Goal: Information Seeking & Learning: Learn about a topic

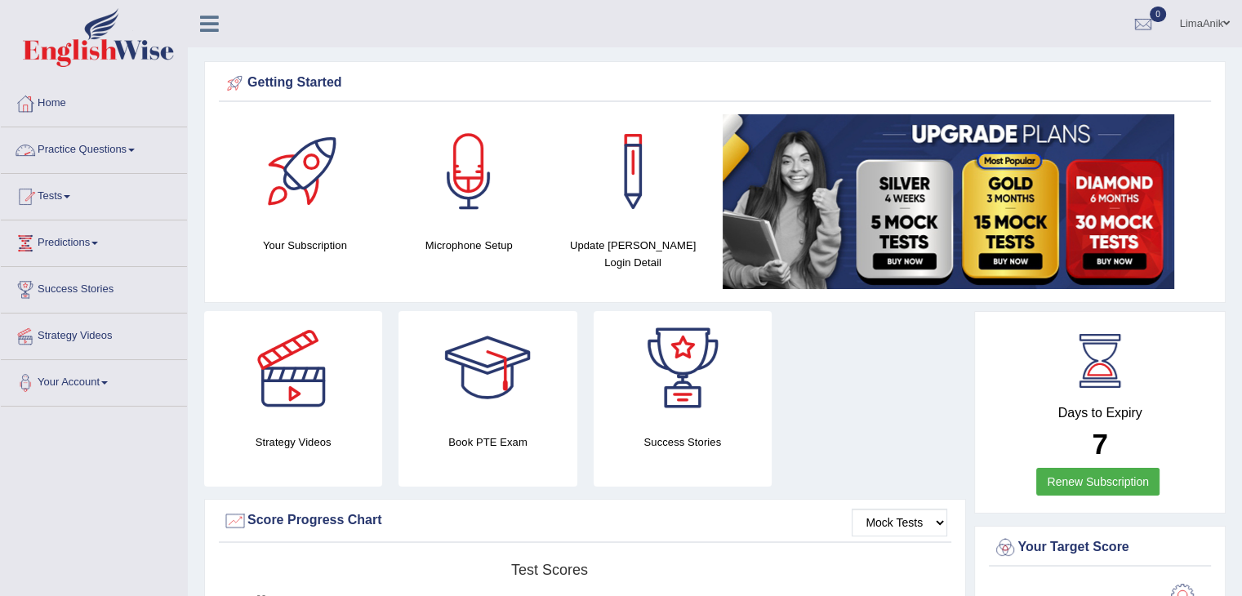
drag, startPoint x: 0, startPoint y: 0, endPoint x: 98, endPoint y: 141, distance: 171.9
click at [98, 141] on link "Practice Questions" at bounding box center [94, 147] width 186 height 41
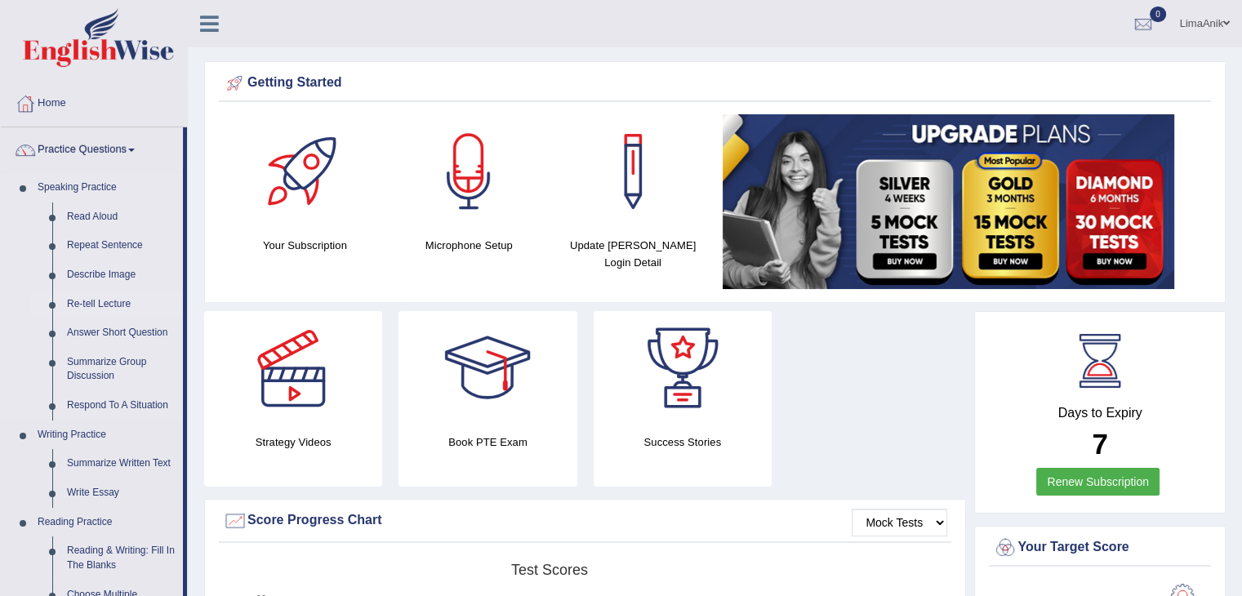
click at [105, 308] on link "Re-tell Lecture" at bounding box center [121, 304] width 123 height 29
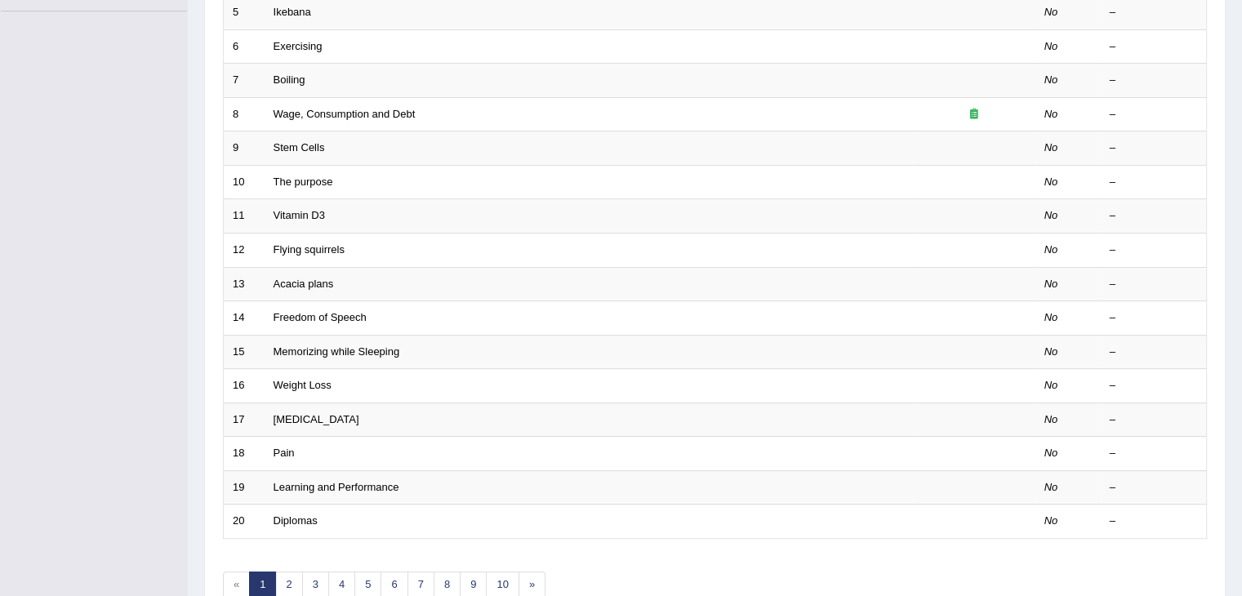
scroll to position [428, 0]
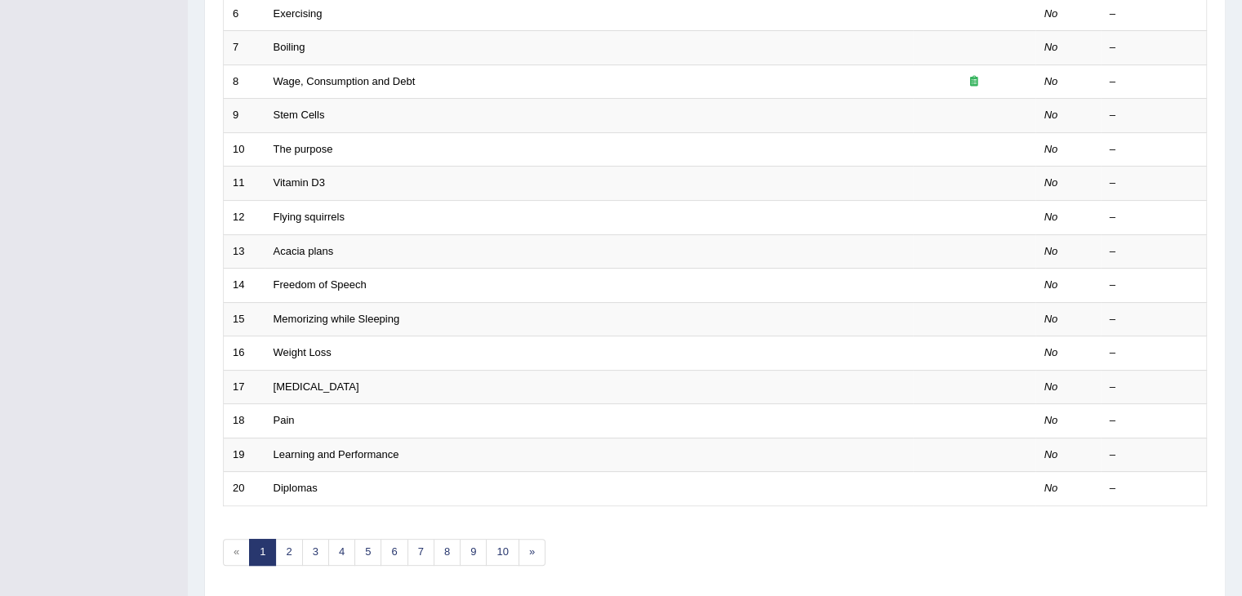
drag, startPoint x: 1253, startPoint y: 152, endPoint x: 1253, endPoint y: 377, distance: 225.4
click at [508, 545] on link "10" at bounding box center [502, 552] width 33 height 27
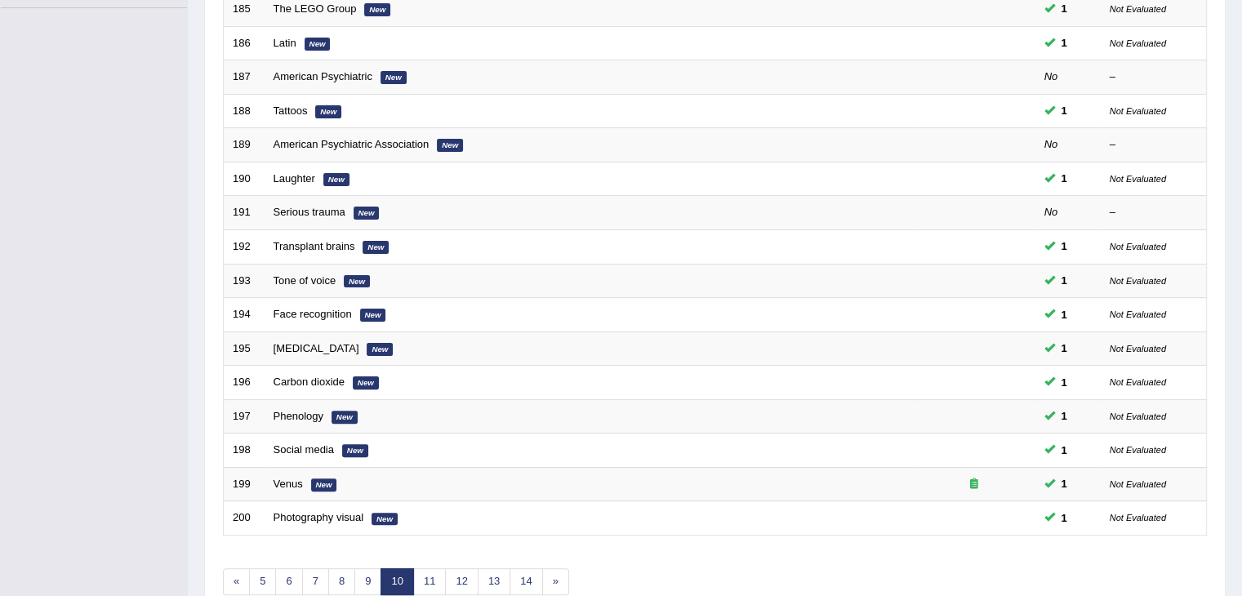
scroll to position [480, 0]
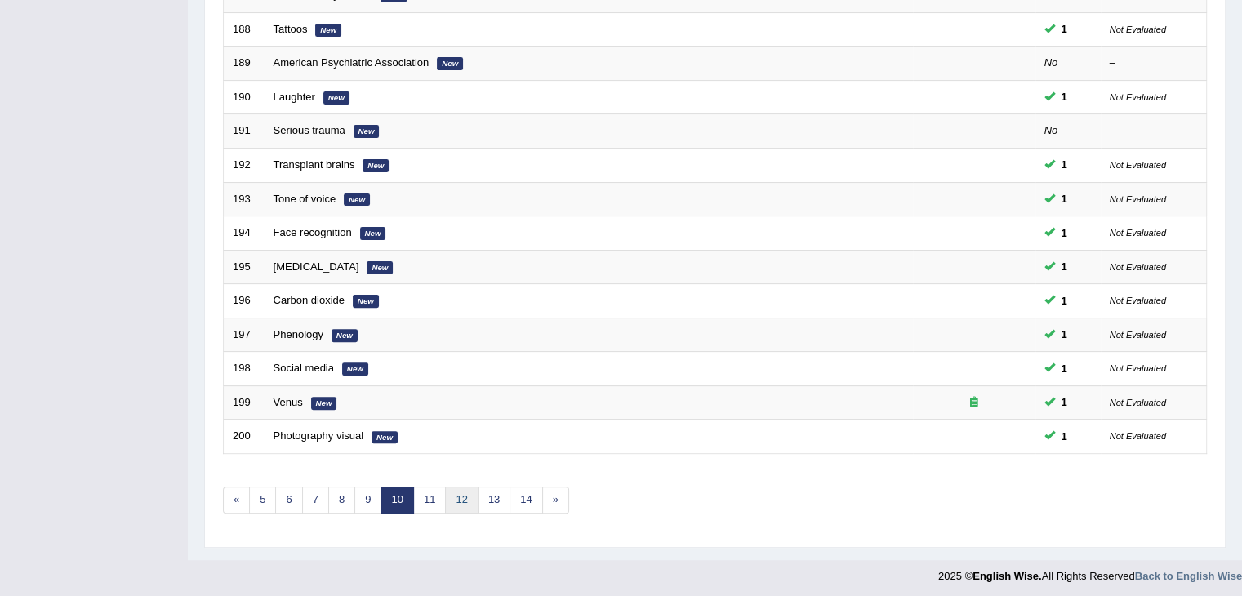
click at [457, 504] on link "12" at bounding box center [461, 500] width 33 height 27
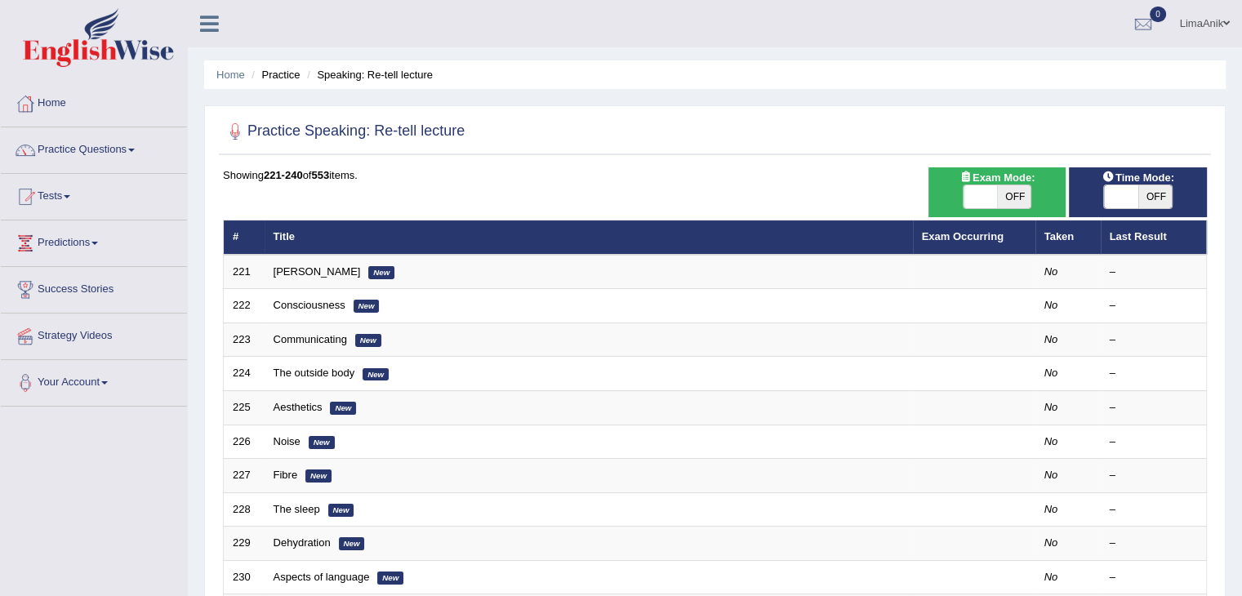
scroll to position [111, 0]
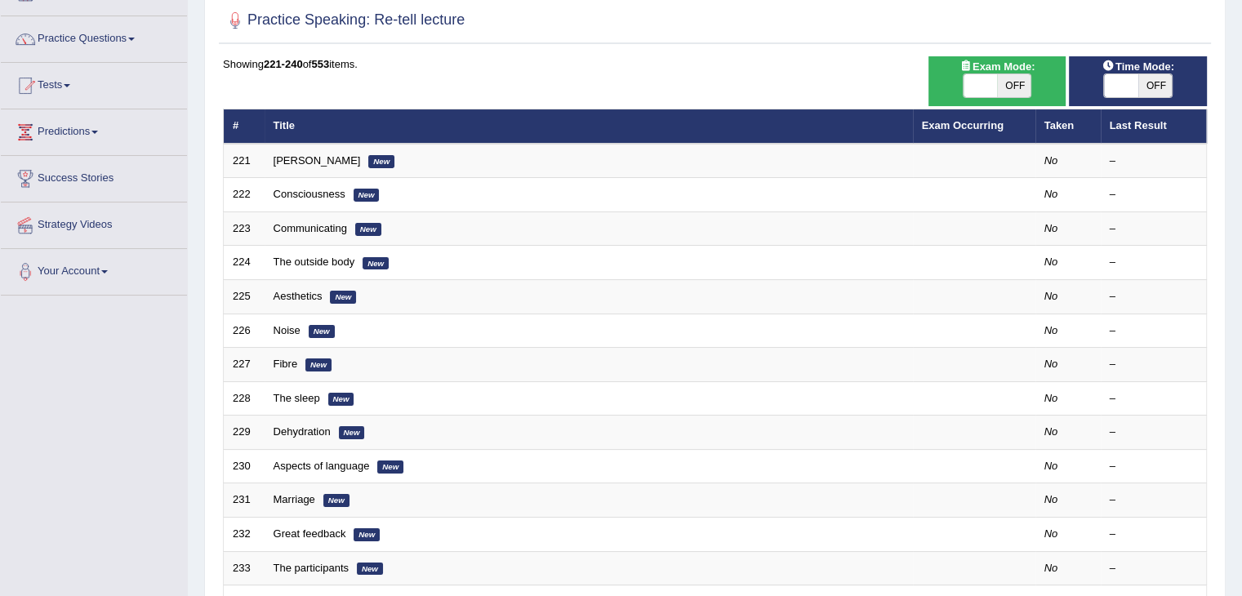
click at [98, 32] on link "Practice Questions" at bounding box center [94, 36] width 186 height 41
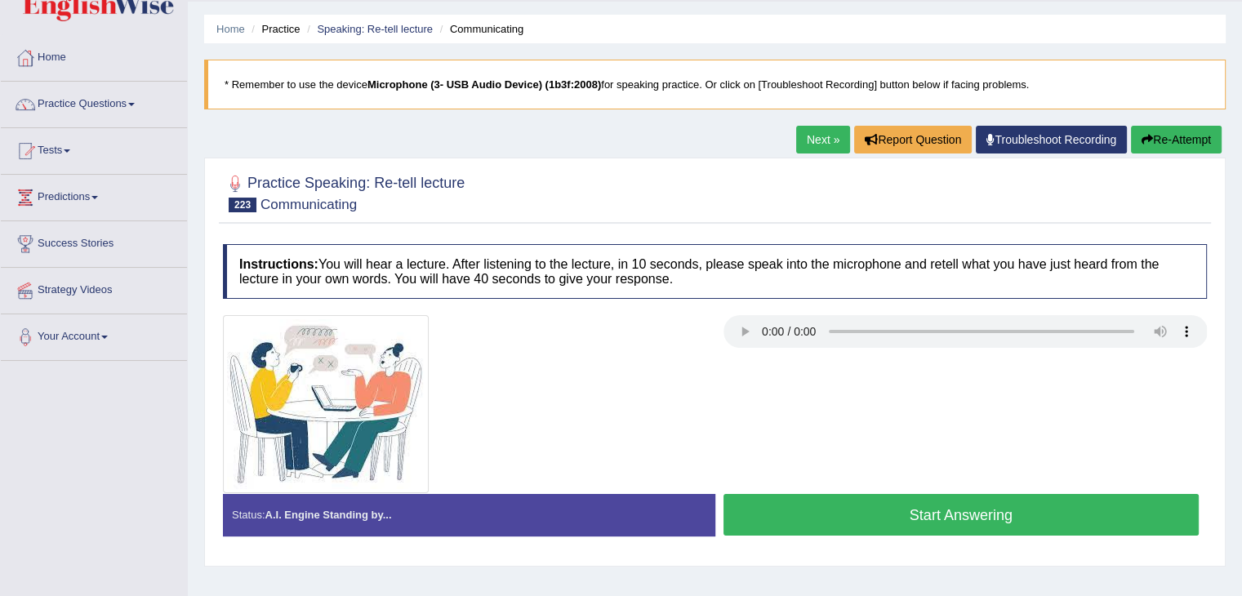
scroll to position [48, 0]
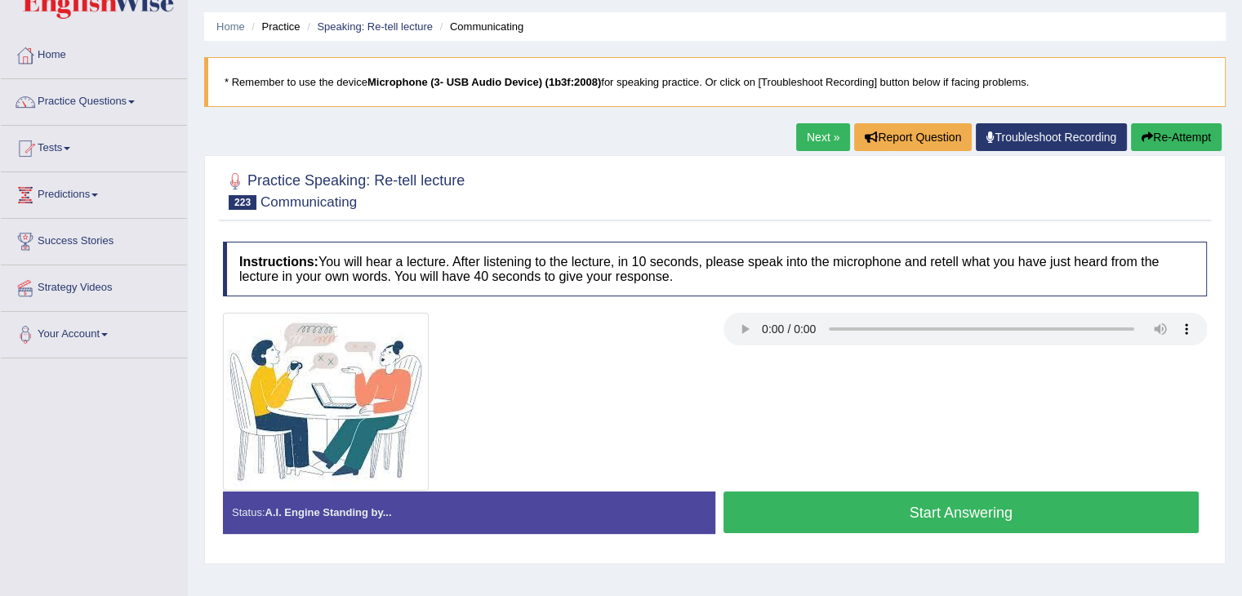
click at [895, 503] on button "Start Answering" at bounding box center [961, 513] width 476 height 42
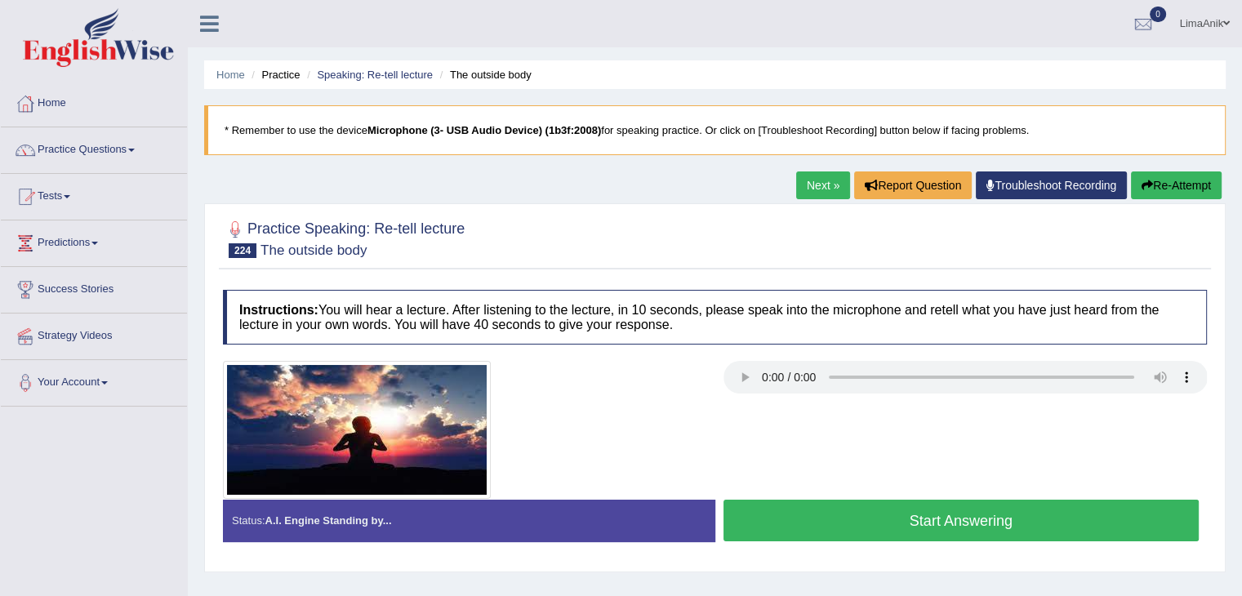
click at [705, 405] on div at bounding box center [465, 430] width 501 height 138
click at [672, 250] on div at bounding box center [715, 238] width 984 height 50
click at [883, 510] on button "Start Answering" at bounding box center [961, 521] width 476 height 42
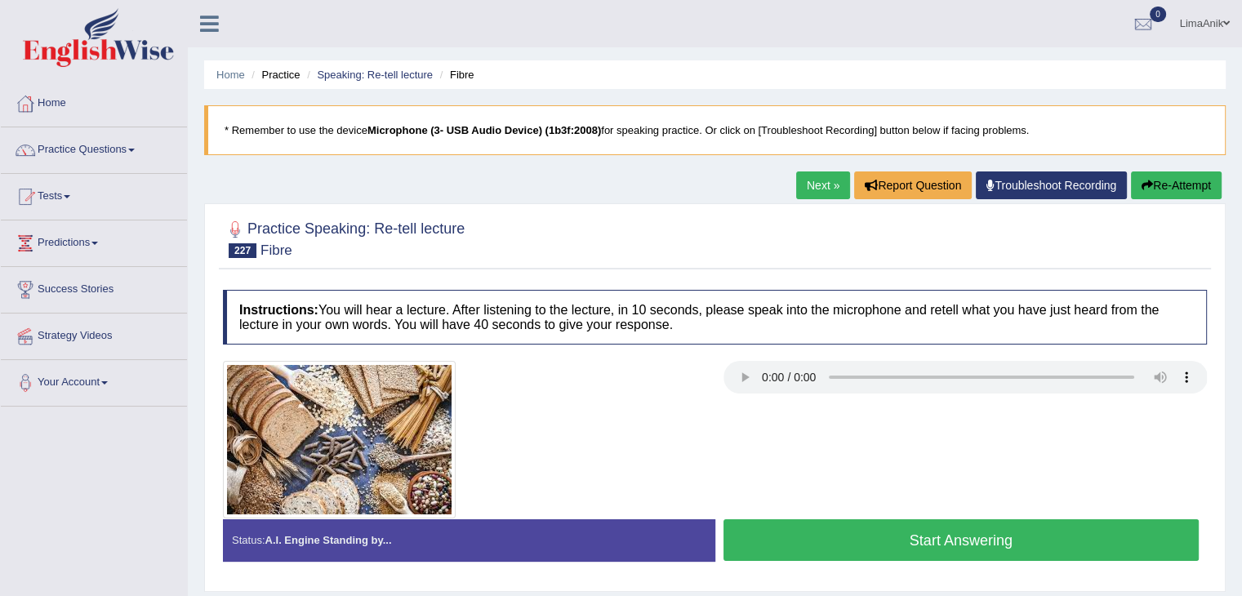
click at [910, 530] on button "Start Answering" at bounding box center [961, 540] width 476 height 42
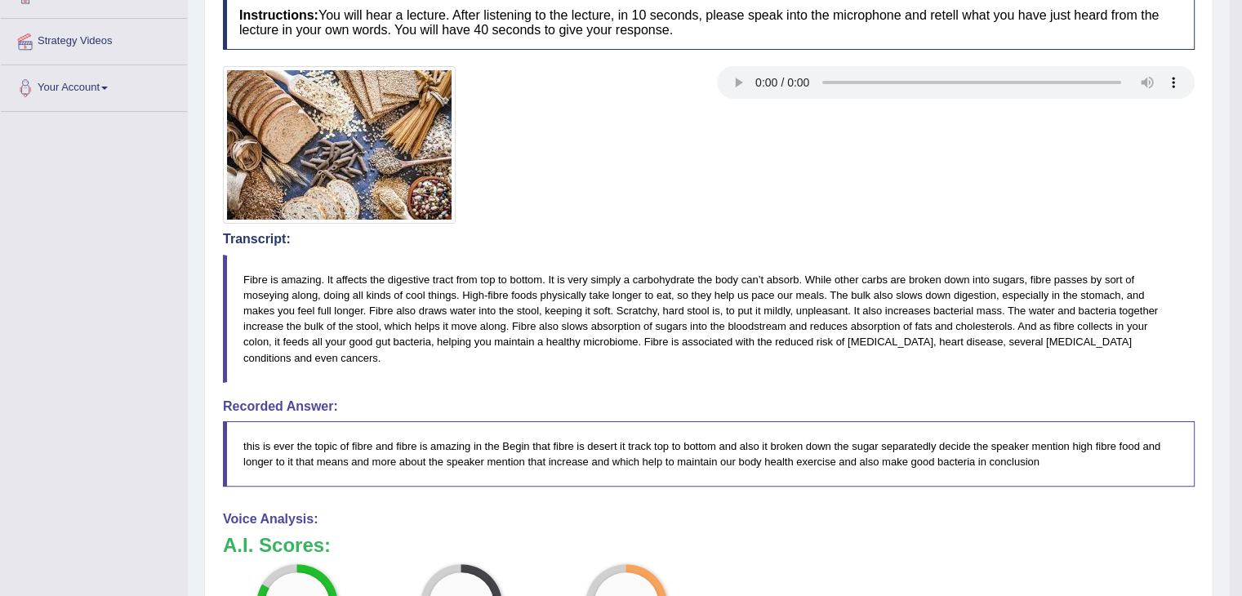
scroll to position [296, 0]
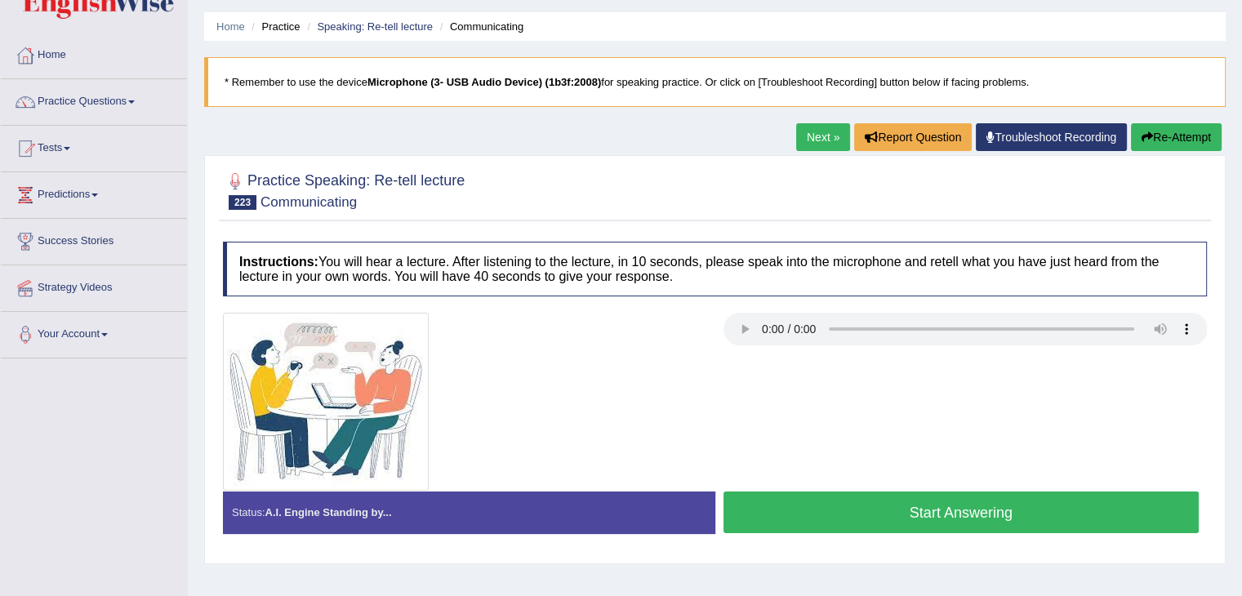
scroll to position [48, 0]
click at [877, 496] on button "Start Answering" at bounding box center [961, 513] width 476 height 42
click at [866, 511] on button "Start Answering" at bounding box center [961, 513] width 476 height 42
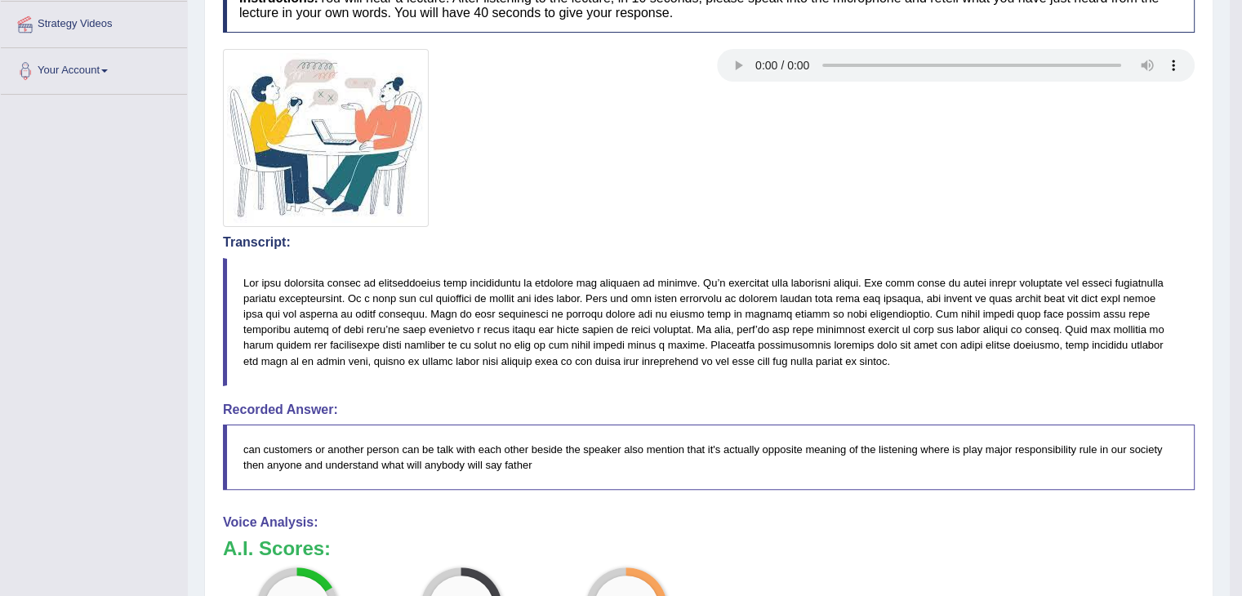
scroll to position [369, 0]
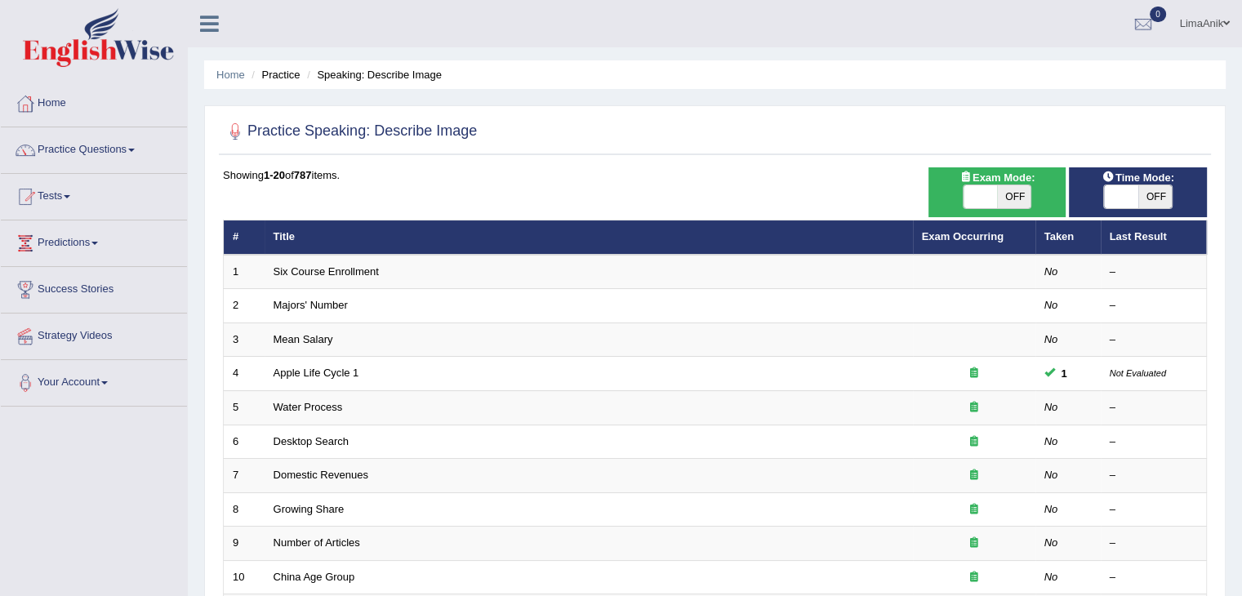
drag, startPoint x: 307, startPoint y: 335, endPoint x: 1227, endPoint y: 180, distance: 933.2
click at [1227, 180] on div "Home Practice Speaking: Describe Image Practice Speaking: Describe Image Time M…" at bounding box center [715, 520] width 1054 height 1040
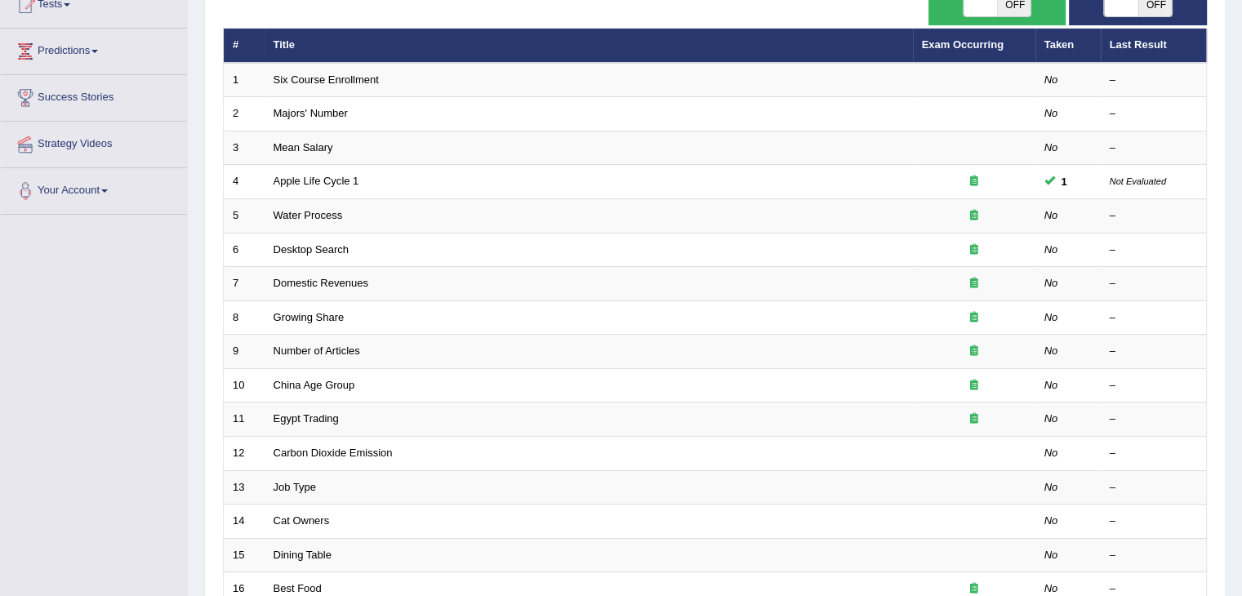
scroll to position [318, 0]
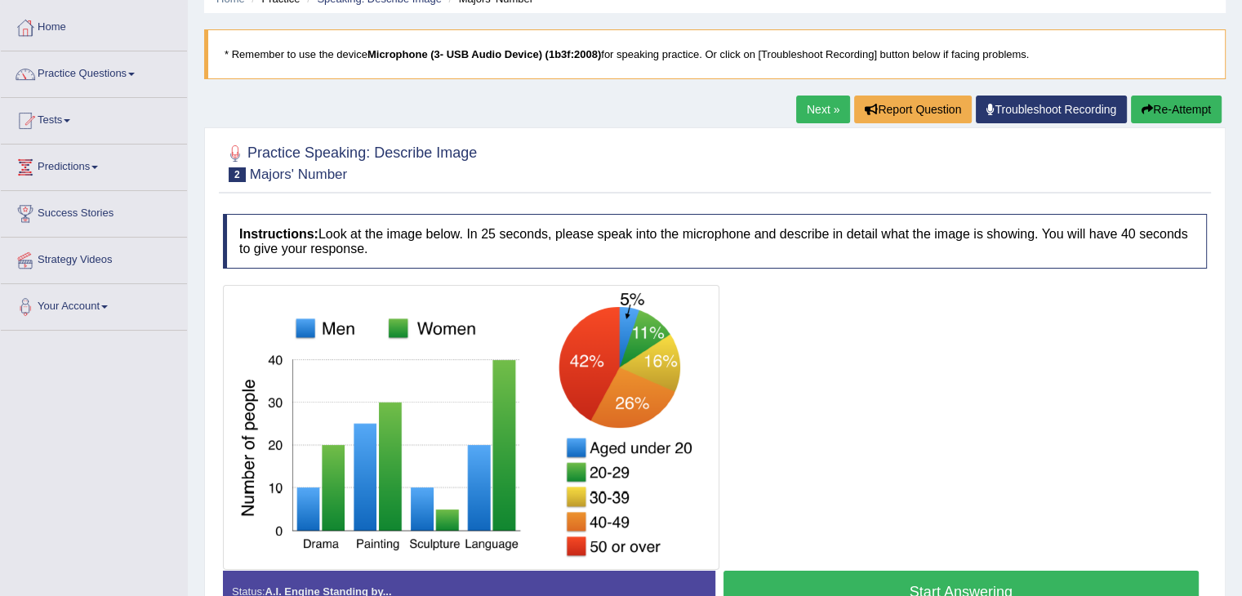
scroll to position [114, 0]
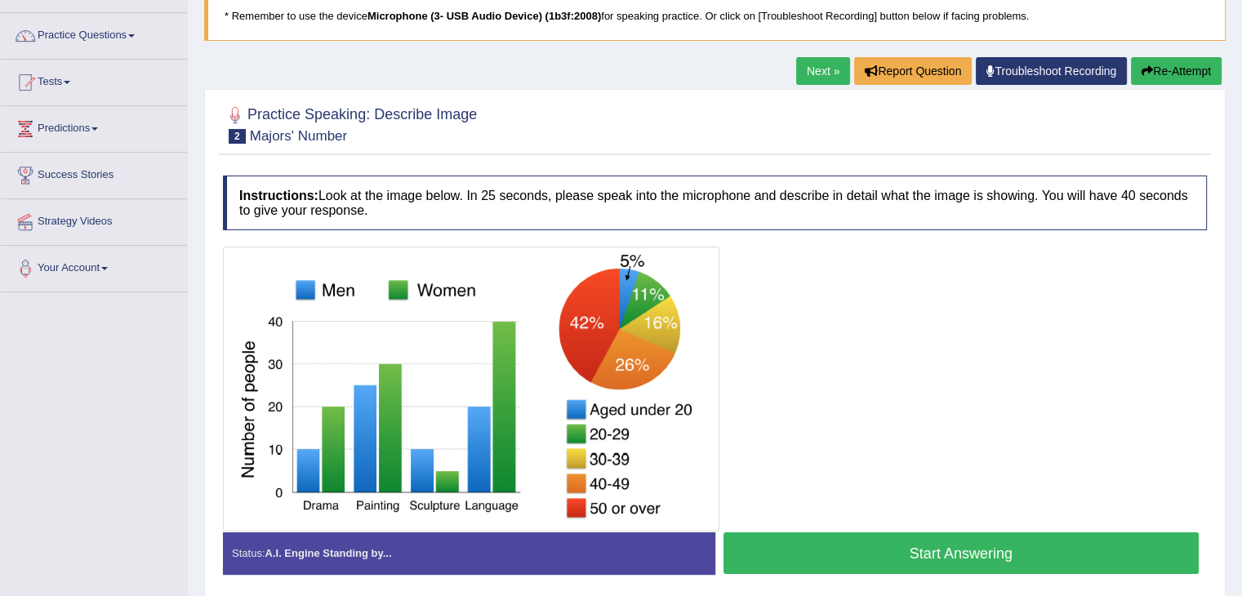
click at [908, 544] on button "Start Answering" at bounding box center [961, 553] width 476 height 42
click at [898, 543] on button "Start Answering" at bounding box center [961, 553] width 476 height 42
click at [817, 534] on button "Start Answering" at bounding box center [961, 553] width 476 height 42
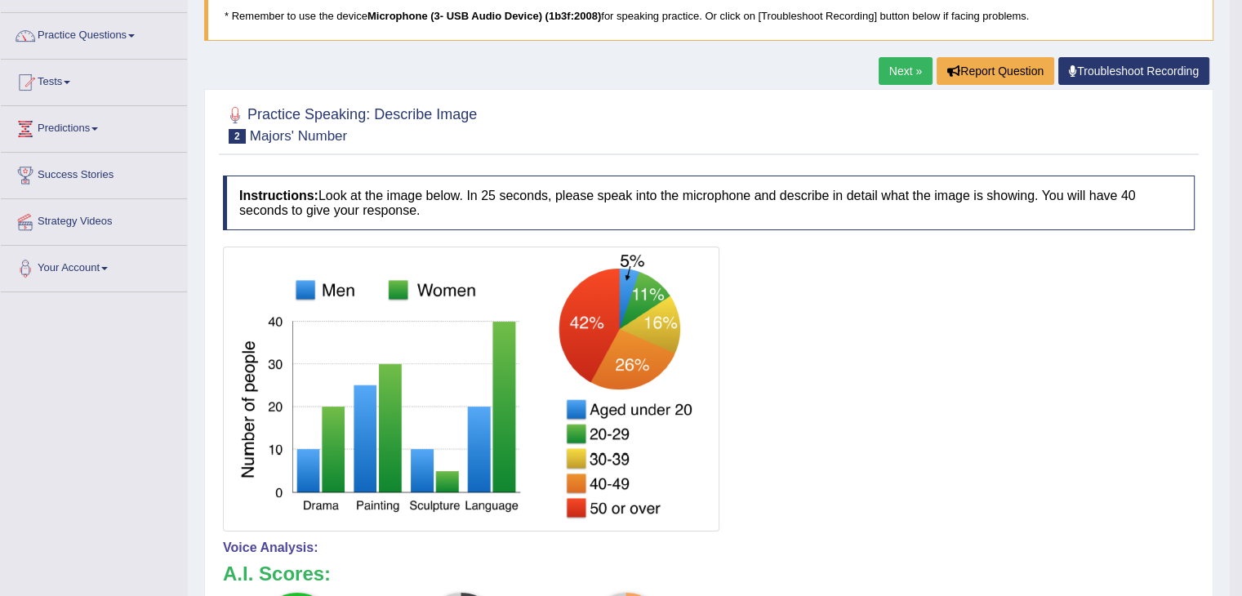
scroll to position [171, 0]
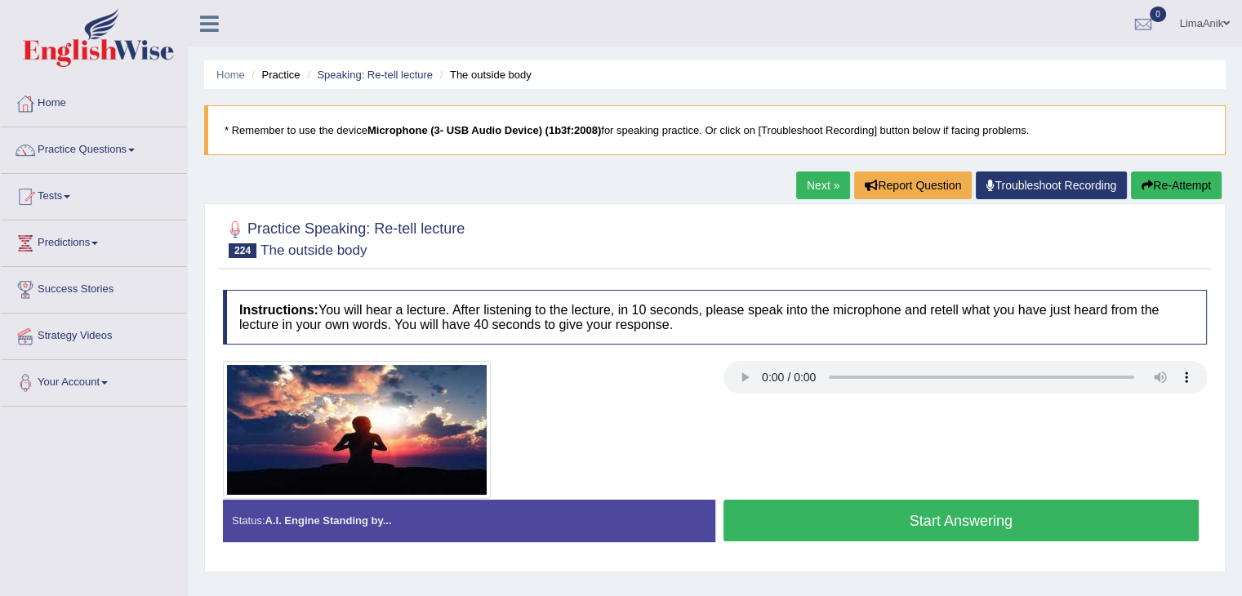
click at [833, 518] on button "Start Answering" at bounding box center [961, 521] width 476 height 42
click at [892, 515] on button "Start Answering" at bounding box center [961, 521] width 476 height 42
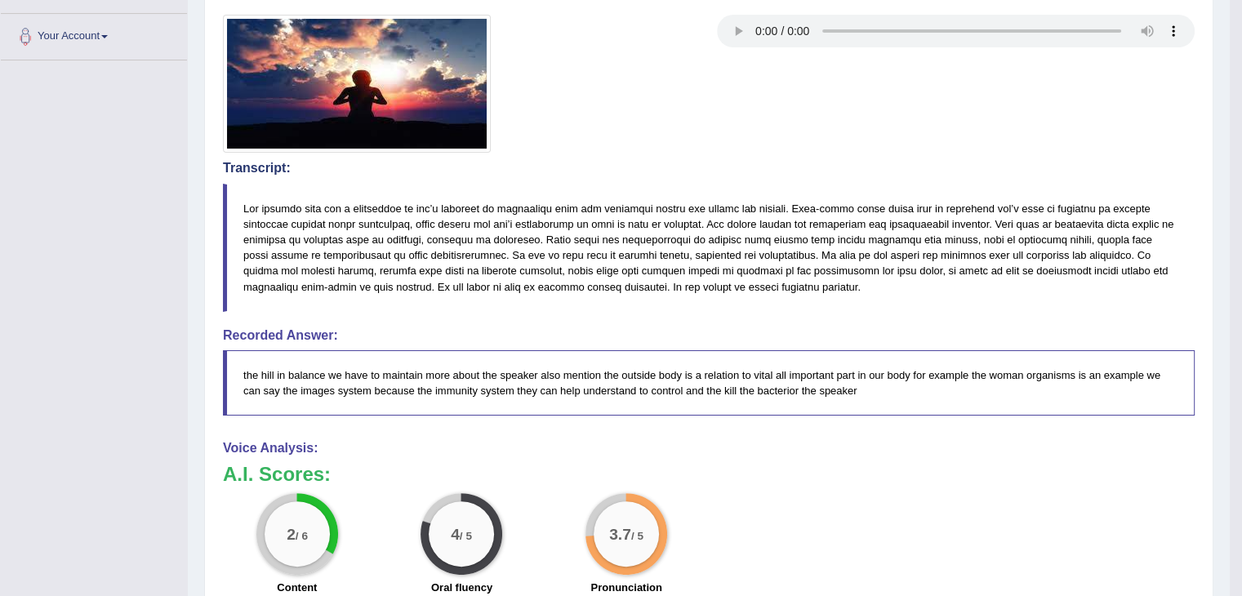
scroll to position [349, 0]
